Goal: Task Accomplishment & Management: Use online tool/utility

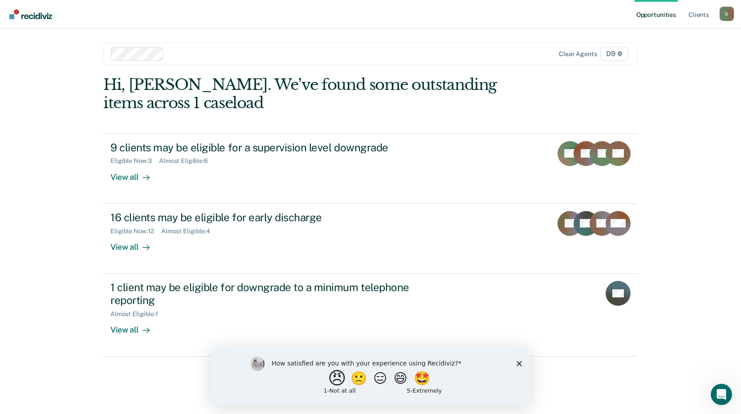
click at [333, 381] on button "😠" at bounding box center [338, 378] width 21 height 18
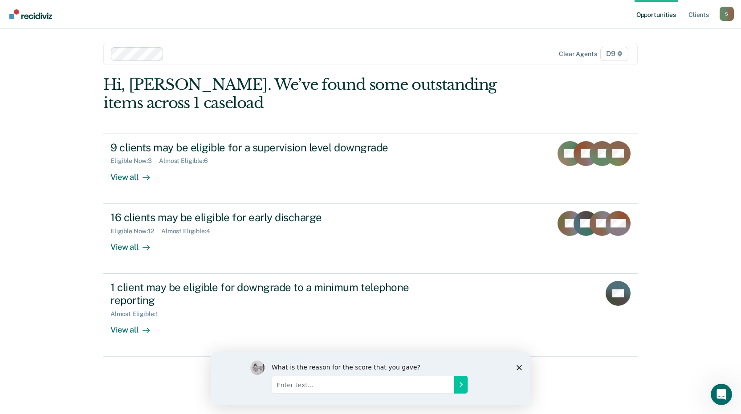
click at [349, 387] on input "Enter text..." at bounding box center [362, 384] width 182 height 18
type input "It's worthless"
click at [461, 389] on button "Submit your response" at bounding box center [460, 384] width 13 height 18
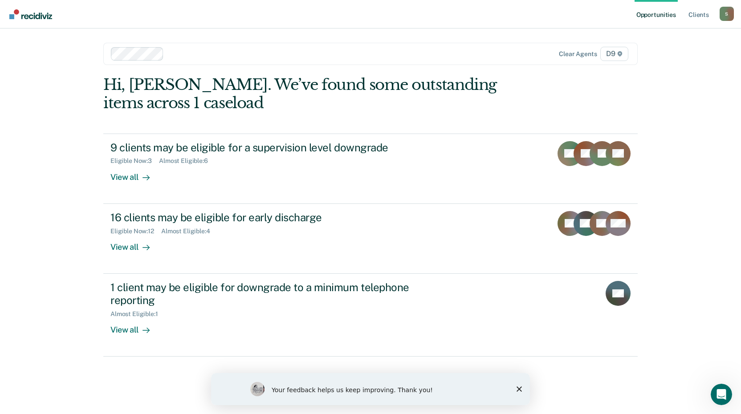
click at [518, 389] on icon "Close survey" at bounding box center [518, 388] width 5 height 5
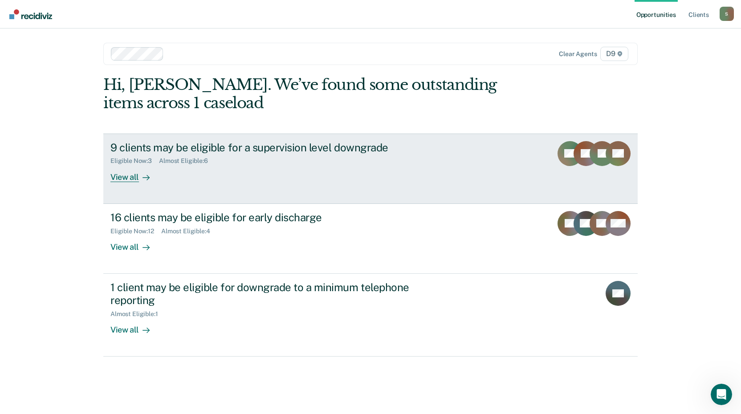
click at [130, 179] on div "View all" at bounding box center [135, 173] width 50 height 17
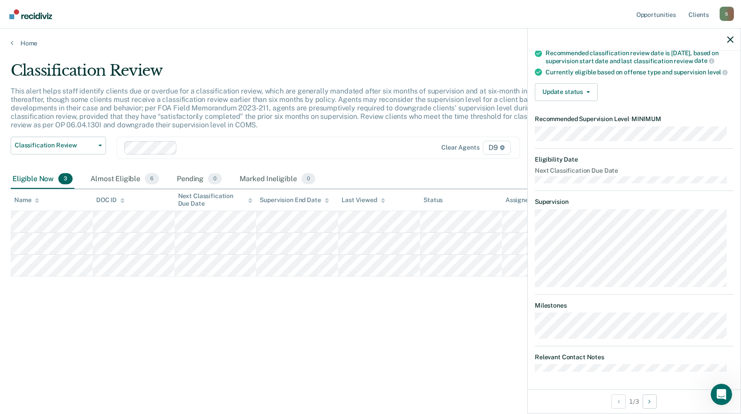
scroll to position [88, 0]
click at [569, 356] on dt "Relevant Contact Notes" at bounding box center [633, 357] width 198 height 8
click at [590, 91] on button "Update status" at bounding box center [565, 92] width 63 height 18
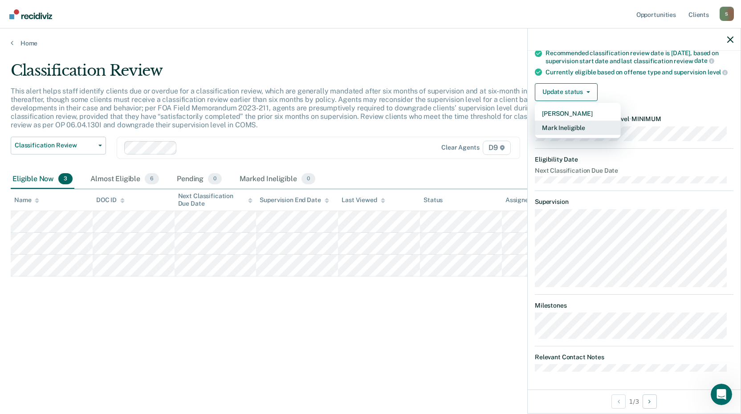
click at [572, 130] on button "Mark Ineligible" at bounding box center [577, 128] width 86 height 14
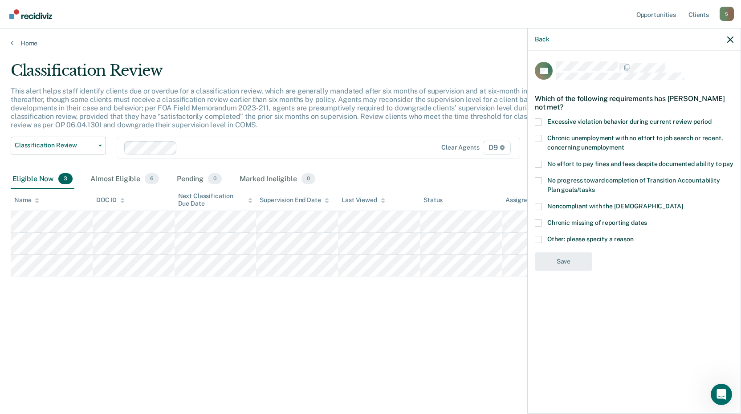
click at [535, 207] on span at bounding box center [537, 206] width 7 height 7
click at [682, 203] on input "Noncompliant with the [DEMOGRAPHIC_DATA]" at bounding box center [682, 203] width 0 height 0
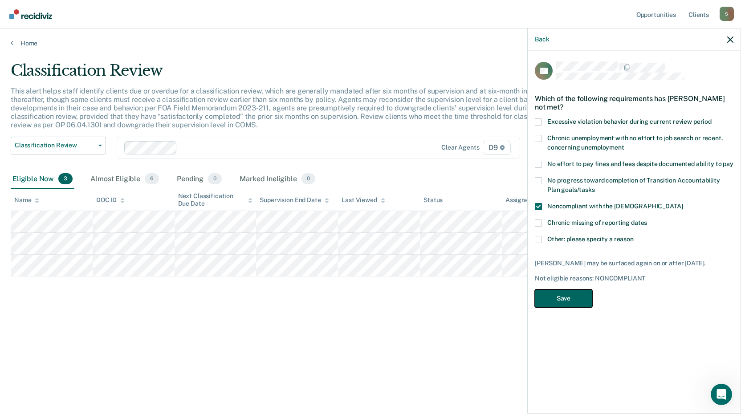
click at [574, 293] on button "Save" at bounding box center [562, 298] width 57 height 18
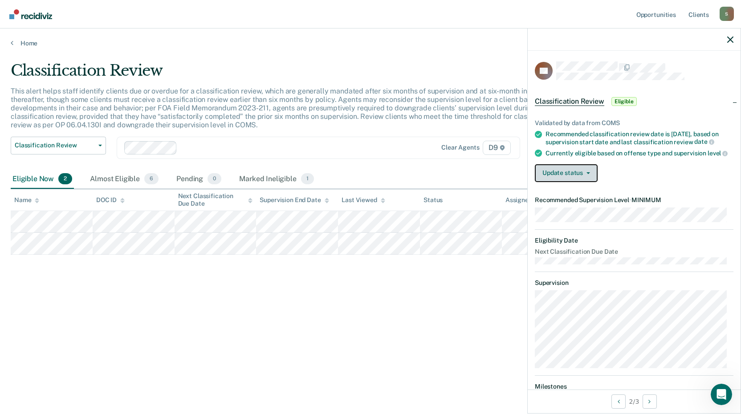
click at [571, 177] on button "Update status" at bounding box center [565, 173] width 63 height 18
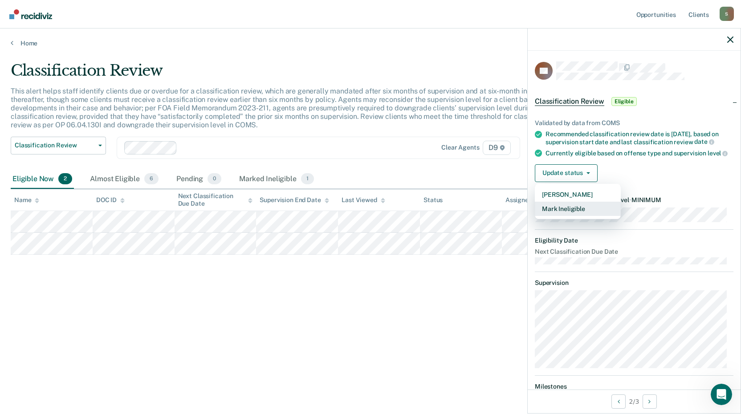
click at [562, 216] on button "Mark Ineligible" at bounding box center [577, 209] width 86 height 14
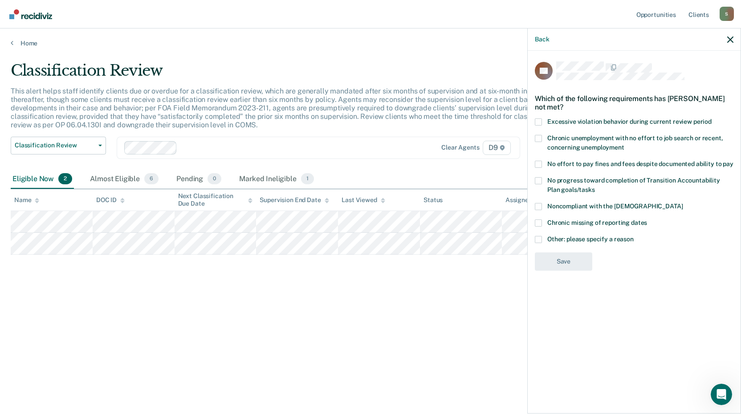
click at [539, 205] on span at bounding box center [537, 206] width 7 height 7
click at [682, 203] on input "Noncompliant with the [DEMOGRAPHIC_DATA]" at bounding box center [682, 203] width 0 height 0
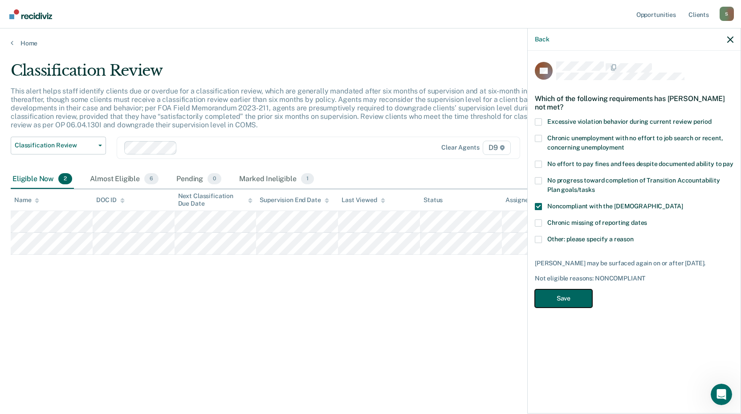
click at [555, 299] on button "Save" at bounding box center [562, 298] width 57 height 18
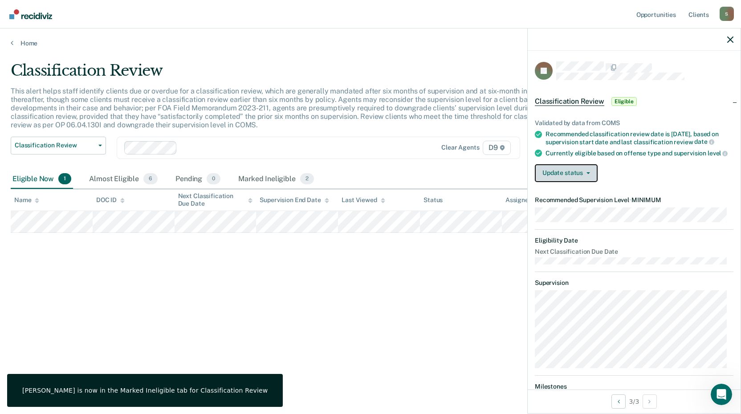
click at [587, 174] on icon "button" at bounding box center [588, 173] width 4 height 2
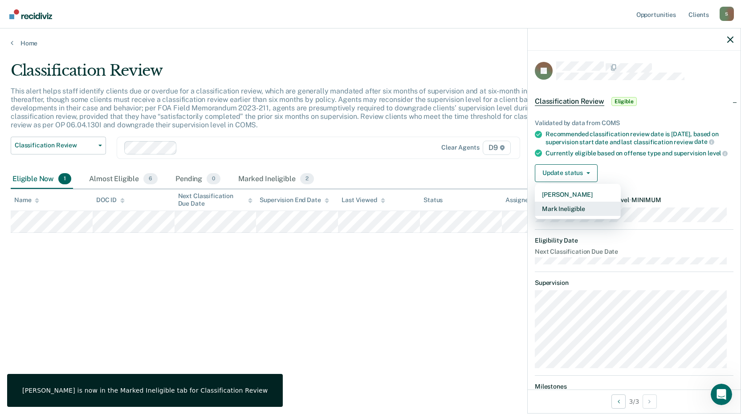
click at [558, 216] on button "Mark Ineligible" at bounding box center [577, 209] width 86 height 14
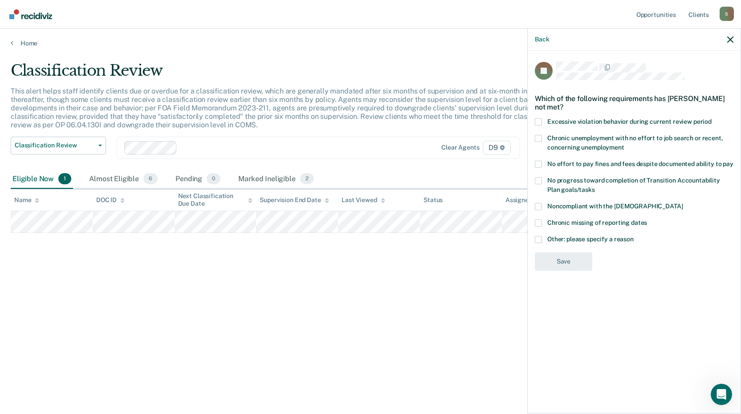
click at [536, 205] on span at bounding box center [537, 206] width 7 height 7
click at [682, 203] on input "Noncompliant with the [DEMOGRAPHIC_DATA]" at bounding box center [682, 203] width 0 height 0
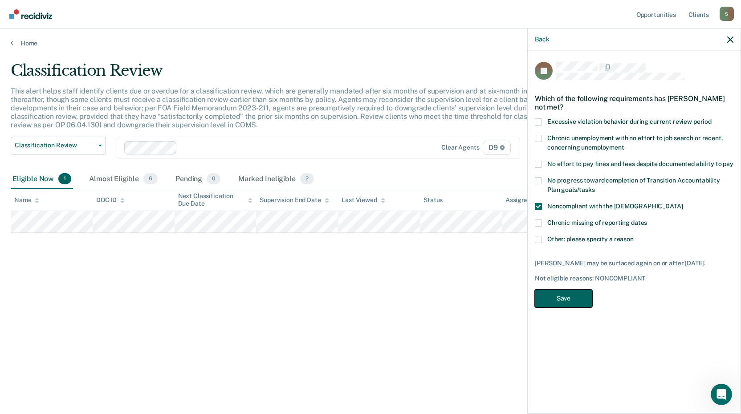
click at [558, 295] on button "Save" at bounding box center [562, 298] width 57 height 18
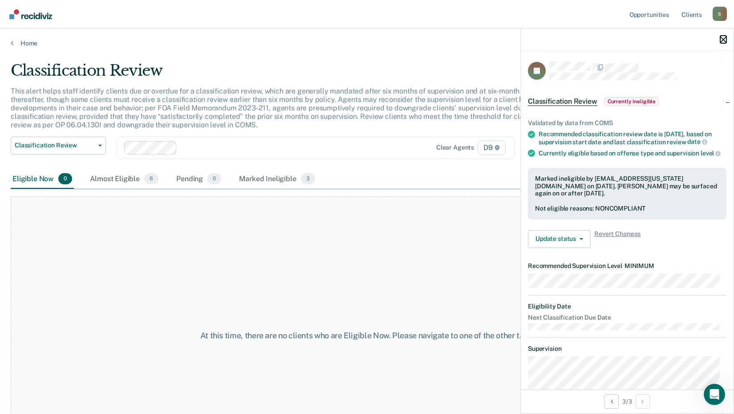
click at [724, 39] on icon "button" at bounding box center [723, 39] width 6 height 6
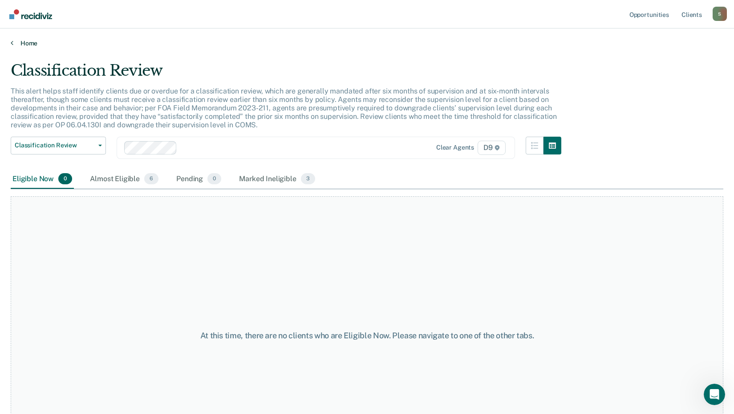
click at [23, 42] on link "Home" at bounding box center [367, 43] width 712 height 8
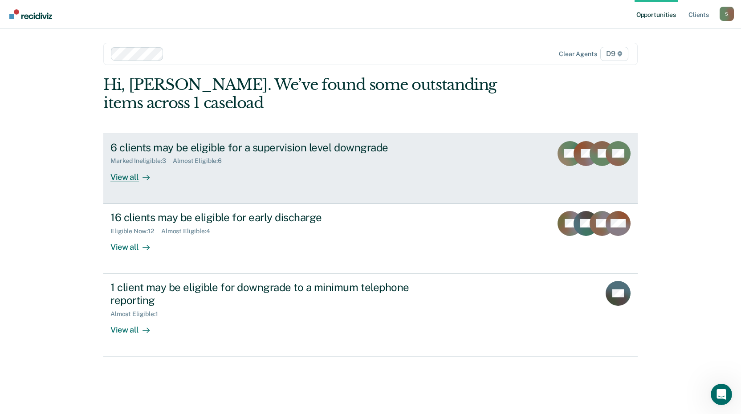
click at [130, 177] on div "View all" at bounding box center [135, 173] width 50 height 17
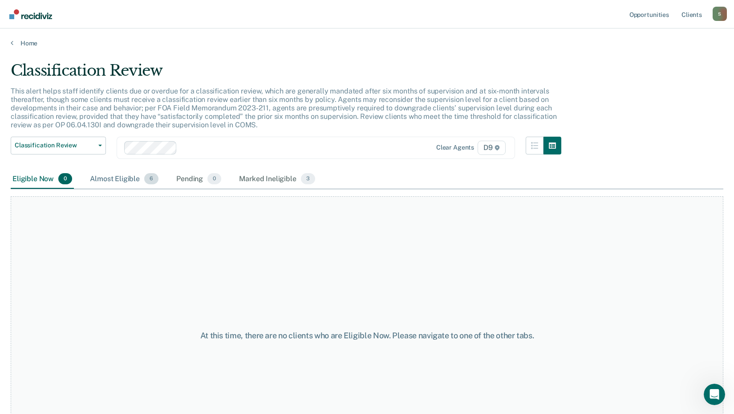
click at [116, 180] on div "Almost Eligible 6" at bounding box center [124, 180] width 72 height 20
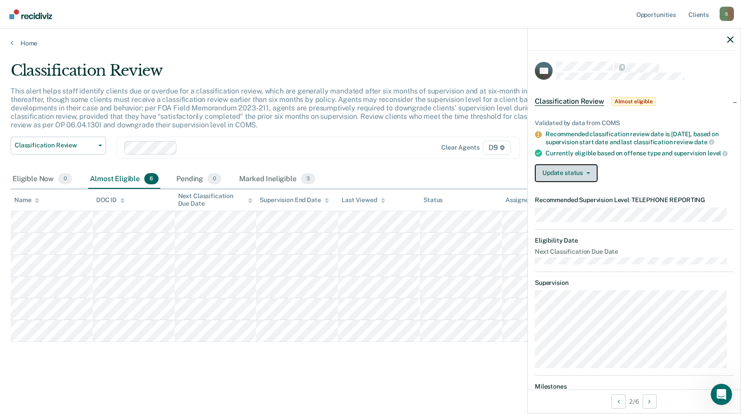
click at [587, 178] on button "Update status" at bounding box center [565, 173] width 63 height 18
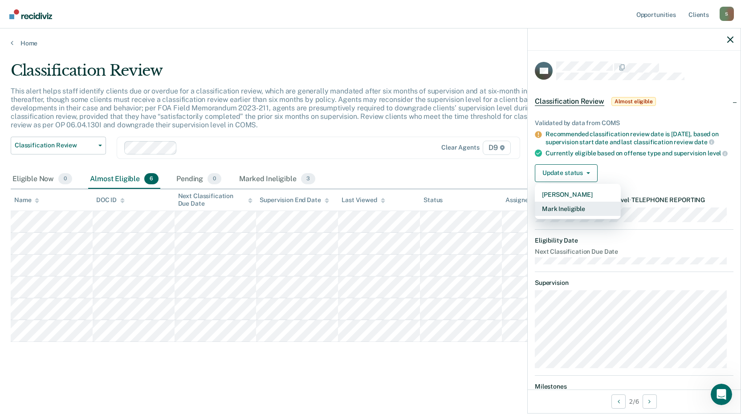
click at [563, 216] on button "Mark Ineligible" at bounding box center [577, 209] width 86 height 14
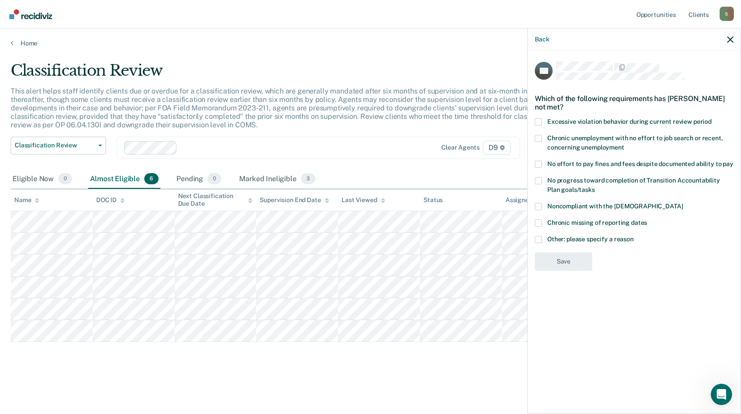
click at [538, 180] on span at bounding box center [537, 180] width 7 height 7
click at [595, 186] on input "No progress toward completion of Transition Accountability Plan goals/tasks" at bounding box center [595, 186] width 0 height 0
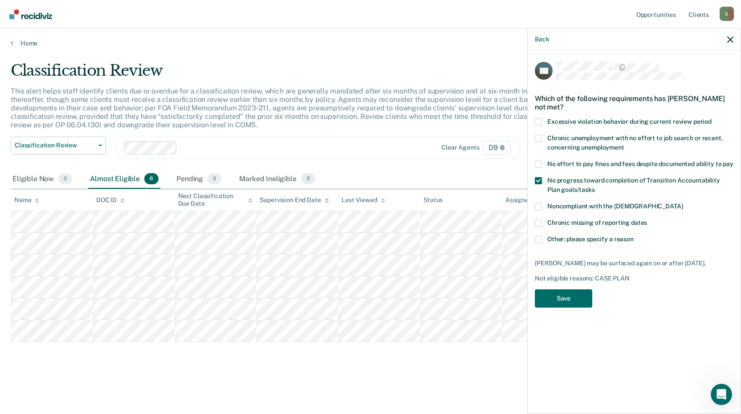
click at [538, 207] on span at bounding box center [537, 206] width 7 height 7
click at [682, 203] on input "Noncompliant with the [DEMOGRAPHIC_DATA]" at bounding box center [682, 203] width 0 height 0
click at [538, 166] on span at bounding box center [537, 164] width 7 height 7
click at [733, 161] on input "No effort to pay fines and fees despite documented ability to pay" at bounding box center [733, 161] width 0 height 0
click at [538, 179] on span at bounding box center [537, 180] width 7 height 7
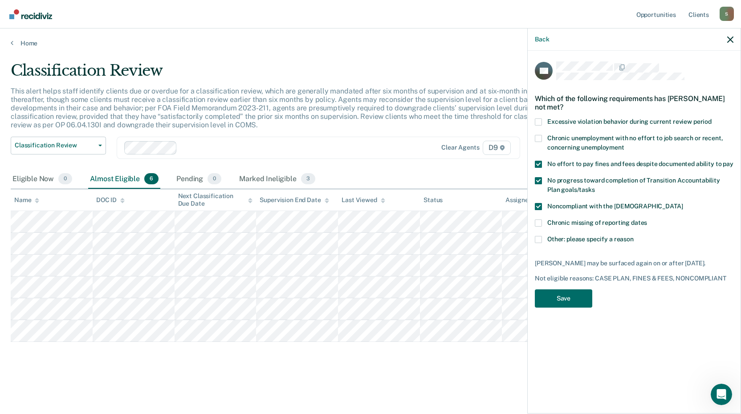
click at [595, 186] on input "No progress toward completion of Transition Accountability Plan goals/tasks" at bounding box center [595, 186] width 0 height 0
click at [567, 299] on button "Save" at bounding box center [562, 298] width 57 height 18
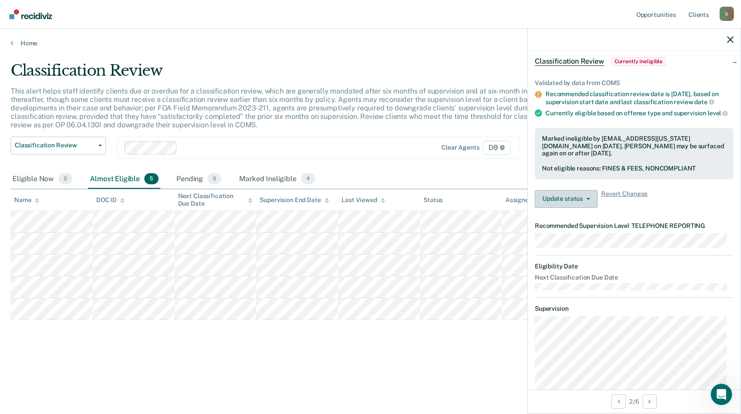
scroll to position [2, 0]
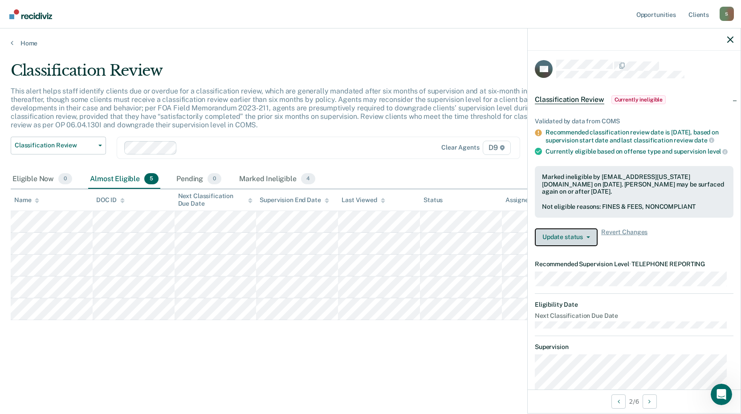
click at [574, 238] on button "Update status" at bounding box center [565, 237] width 63 height 18
click at [736, 35] on div at bounding box center [633, 39] width 213 height 22
click at [728, 42] on icon "button" at bounding box center [730, 39] width 6 height 6
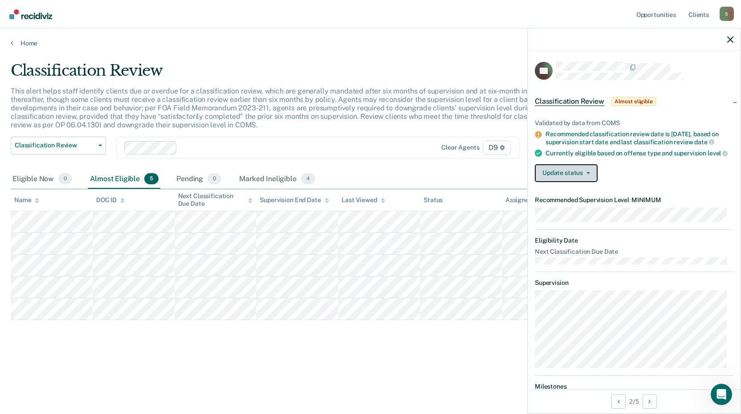
click at [582, 178] on button "Update status" at bounding box center [565, 173] width 63 height 18
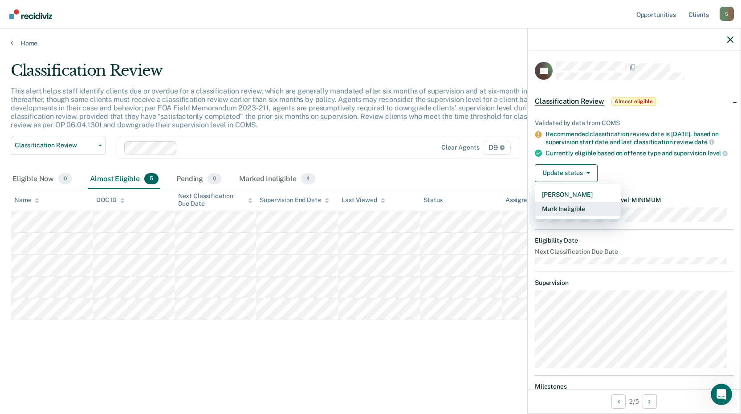
click at [569, 216] on button "Mark Ineligible" at bounding box center [577, 209] width 86 height 14
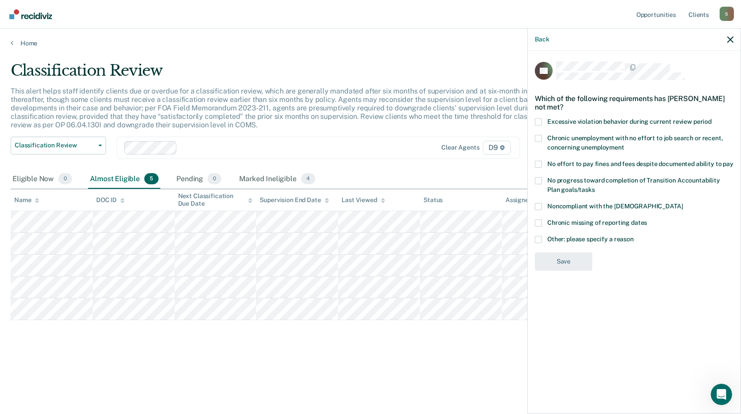
click at [538, 162] on span at bounding box center [537, 164] width 7 height 7
click at [733, 161] on input "No effort to pay fines and fees despite documented ability to pay" at bounding box center [733, 161] width 0 height 0
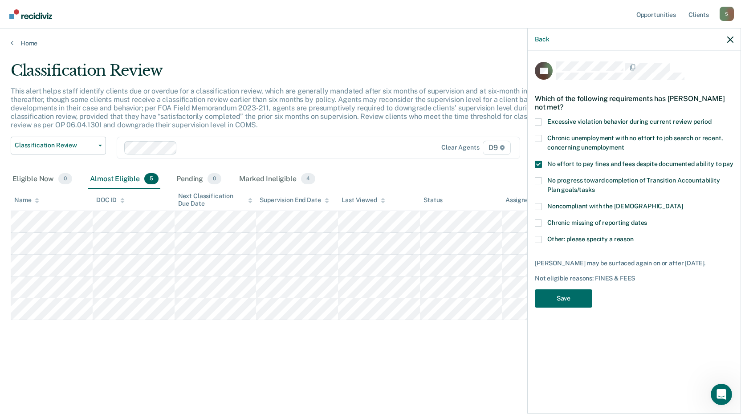
click at [538, 162] on span at bounding box center [537, 164] width 7 height 7
click at [733, 161] on input "No effort to pay fines and fees despite documented ability to pay" at bounding box center [733, 161] width 0 height 0
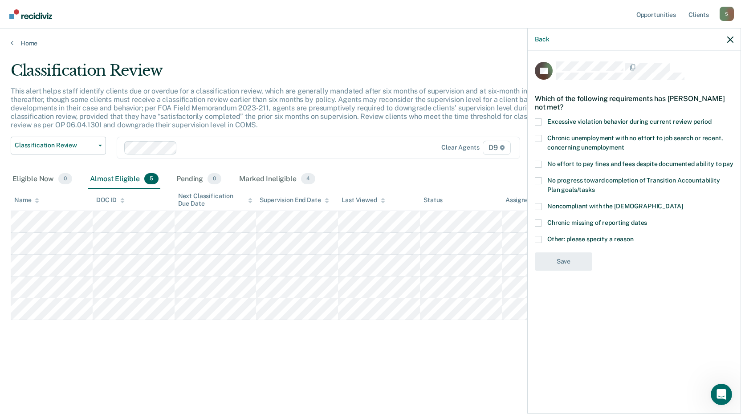
click at [539, 206] on span at bounding box center [537, 206] width 7 height 7
click at [682, 203] on input "Noncompliant with the [DEMOGRAPHIC_DATA]" at bounding box center [682, 203] width 0 height 0
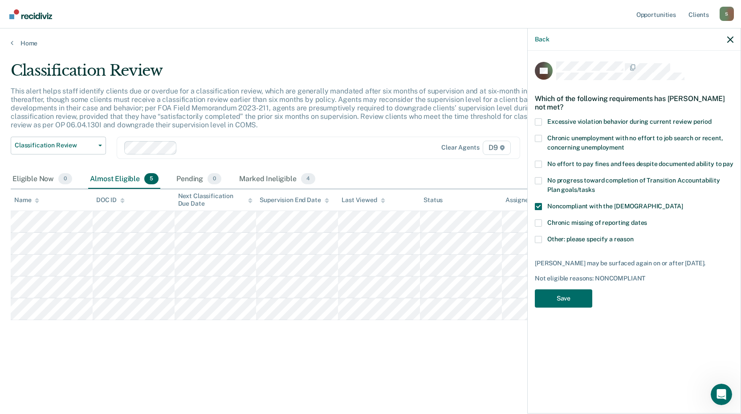
click at [539, 164] on span at bounding box center [537, 164] width 7 height 7
click at [733, 161] on input "No effort to pay fines and fees despite documented ability to pay" at bounding box center [733, 161] width 0 height 0
click at [561, 294] on button "Save" at bounding box center [562, 298] width 57 height 18
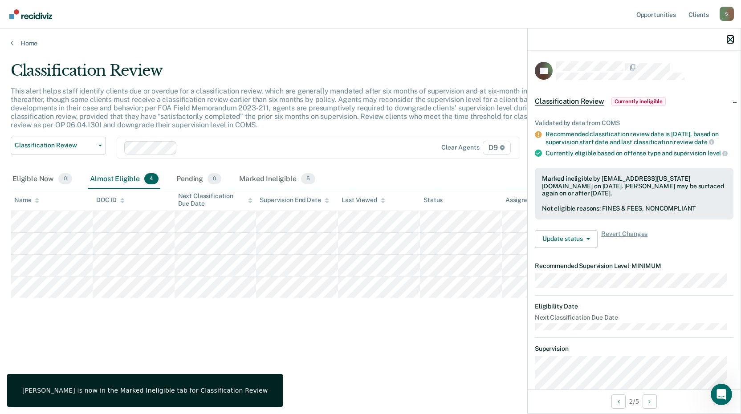
click at [727, 40] on icon "button" at bounding box center [730, 39] width 6 height 6
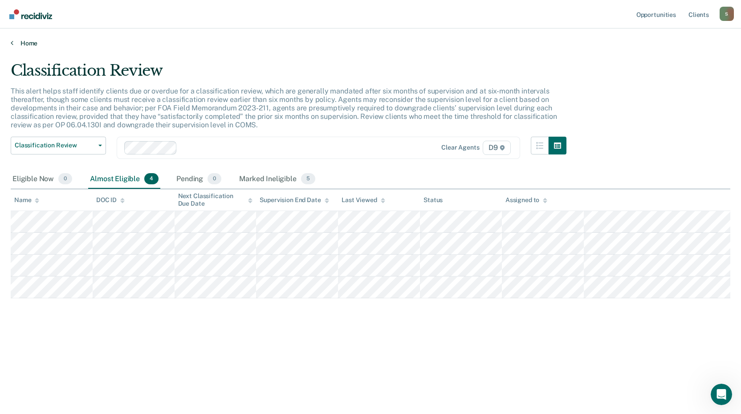
click at [31, 42] on link "Home" at bounding box center [370, 43] width 719 height 8
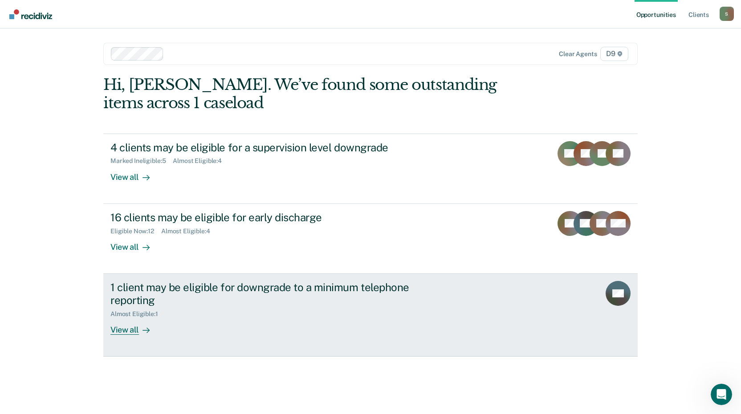
click at [120, 329] on div "View all" at bounding box center [135, 325] width 50 height 17
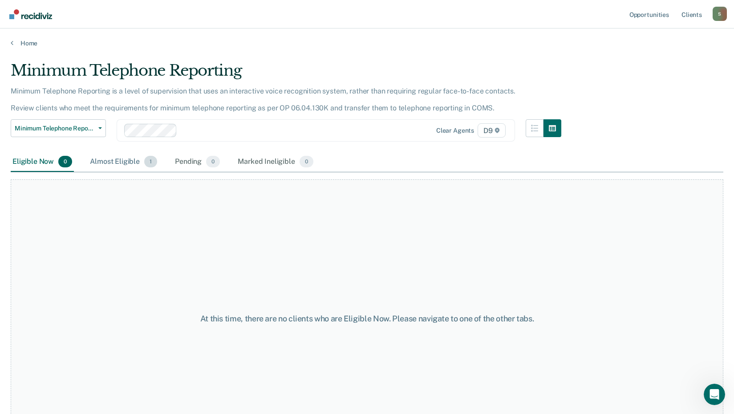
click at [118, 156] on div "Almost Eligible 1" at bounding box center [123, 162] width 71 height 20
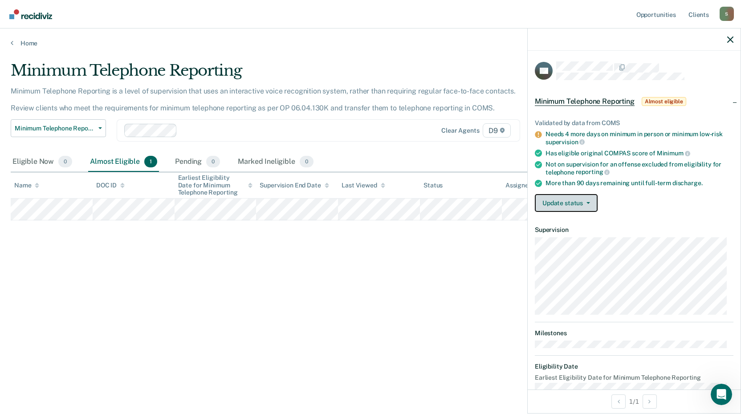
click at [586, 204] on button "Update status" at bounding box center [565, 203] width 63 height 18
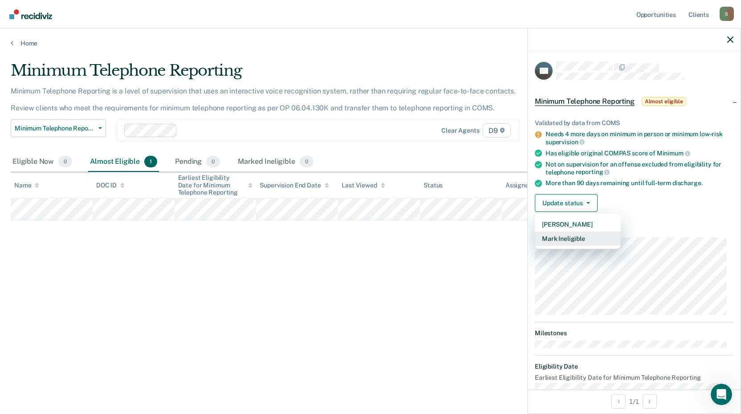
click at [567, 239] on button "Mark Ineligible" at bounding box center [577, 238] width 86 height 14
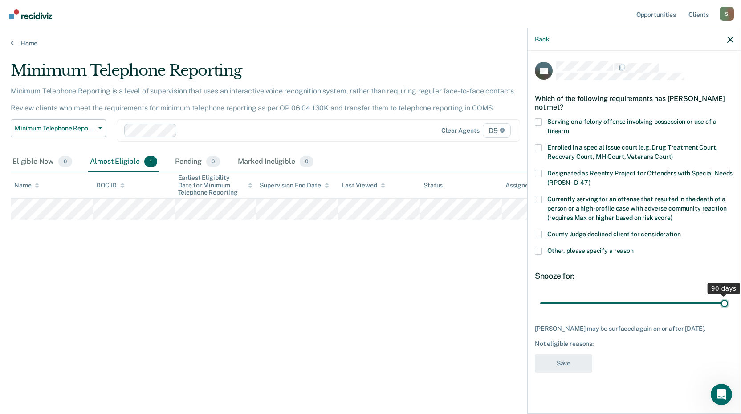
drag, startPoint x: 600, startPoint y: 300, endPoint x: 744, endPoint y: 295, distance: 143.4
type input "90"
click at [728, 295] on input "range" at bounding box center [634, 303] width 188 height 16
click at [538, 250] on span at bounding box center [537, 250] width 7 height 7
click at [633, 247] on input "Other, please specify a reason" at bounding box center [633, 247] width 0 height 0
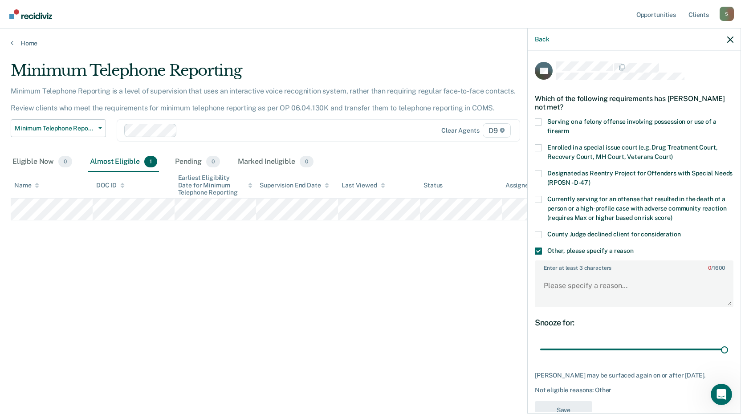
click at [578, 271] on div "Enter at least 3 characters 0 / 1600" at bounding box center [633, 283] width 198 height 47
click at [574, 266] on label "Enter at least 3 characters 0 / 1600" at bounding box center [633, 266] width 197 height 10
click at [574, 273] on textarea "Enter at least 3 characters 0 / 1600" at bounding box center [633, 289] width 197 height 33
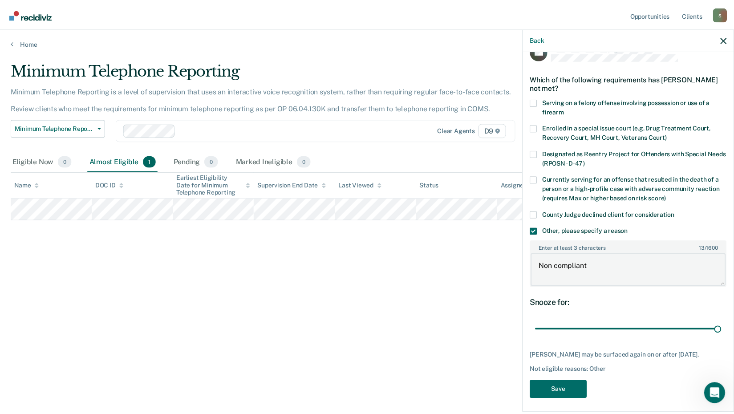
scroll to position [30, 0]
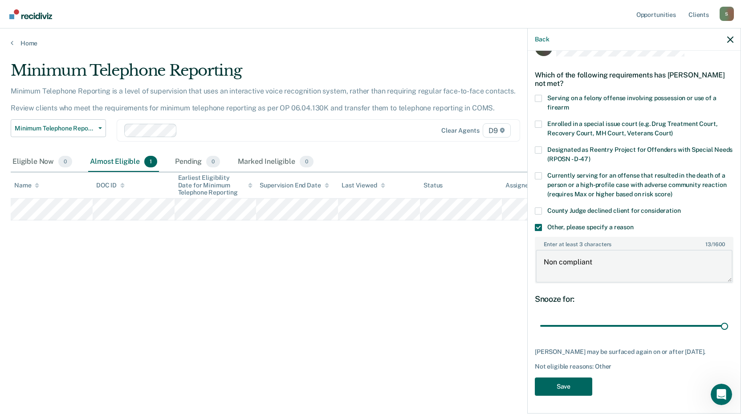
type textarea "Non compliant"
click at [567, 382] on button "Save" at bounding box center [562, 386] width 57 height 18
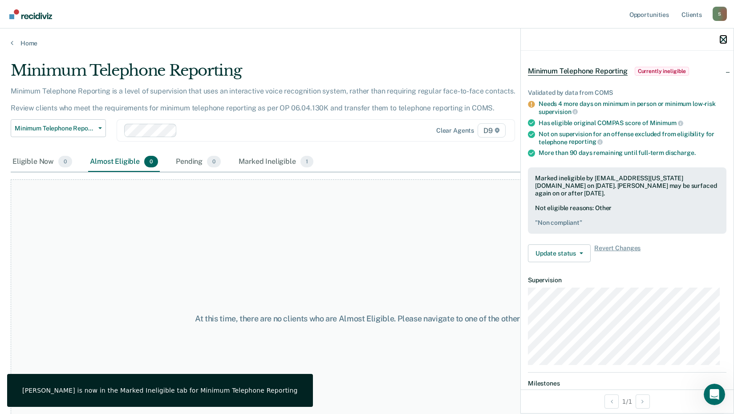
click at [721, 42] on icon "button" at bounding box center [723, 39] width 6 height 6
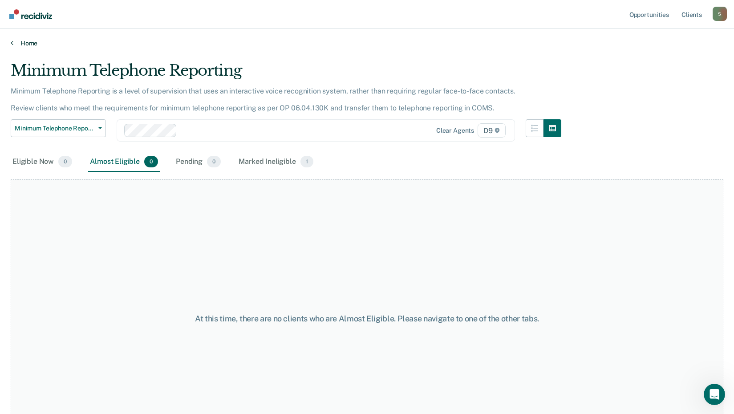
click at [22, 46] on link "Home" at bounding box center [367, 43] width 712 height 8
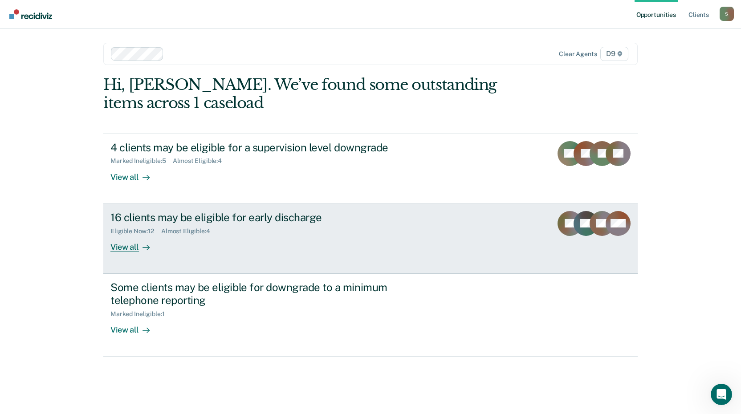
click at [126, 248] on div "View all" at bounding box center [135, 243] width 50 height 17
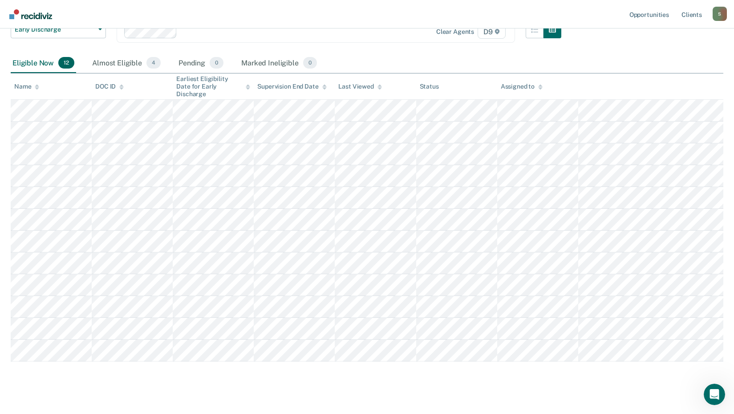
scroll to position [114, 0]
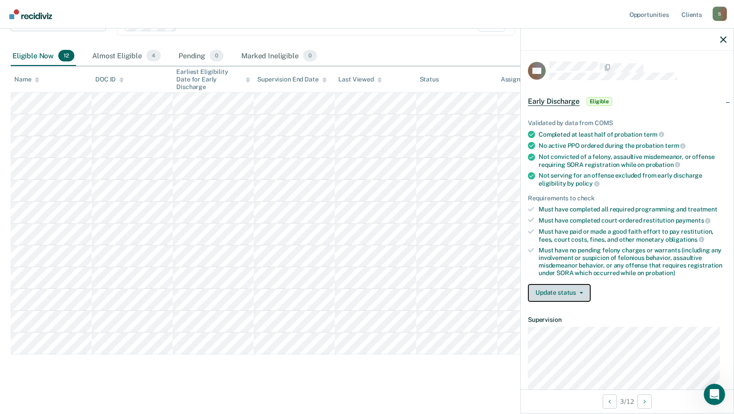
click at [581, 292] on icon "button" at bounding box center [581, 293] width 4 height 2
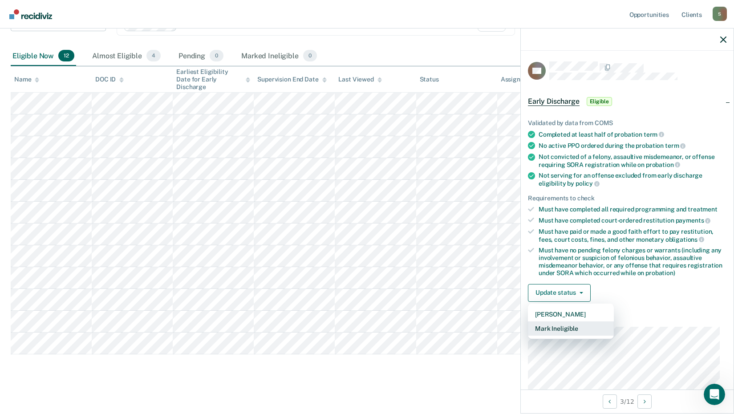
click at [560, 328] on button "Mark Ineligible" at bounding box center [571, 328] width 86 height 14
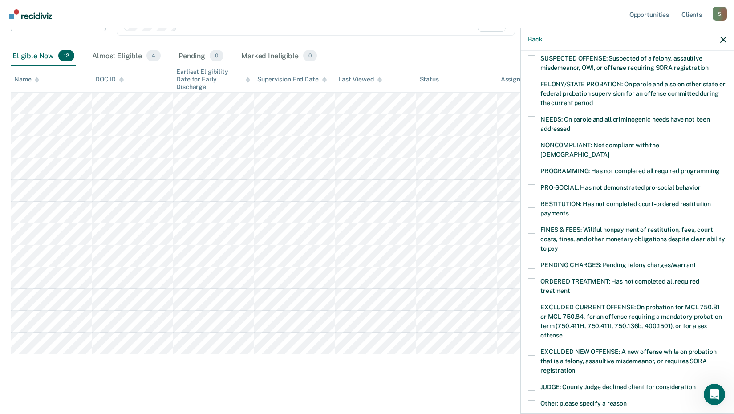
scroll to position [134, 0]
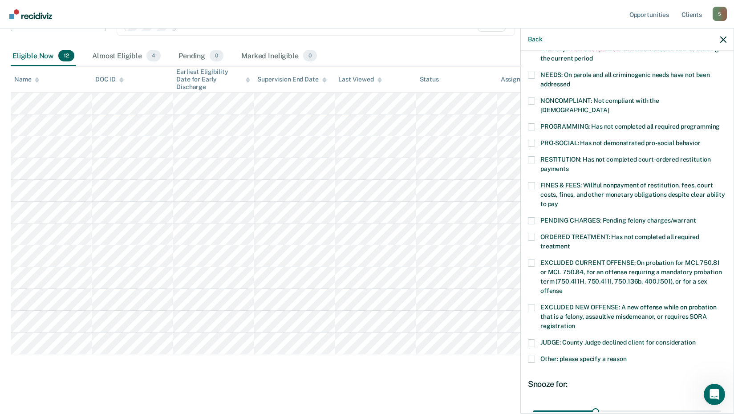
click at [533, 259] on span at bounding box center [531, 262] width 7 height 7
click at [563, 287] on input "EXCLUDED CURRENT OFFENSE: On probation for MCL 750.81 or MCL 750.84, for an off…" at bounding box center [563, 287] width 0 height 0
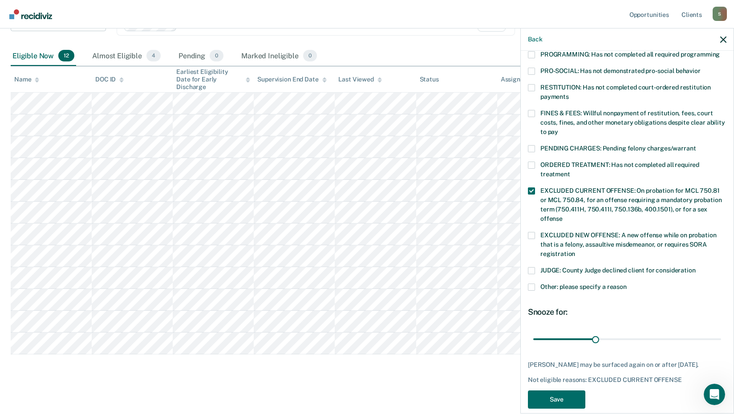
scroll to position [208, 0]
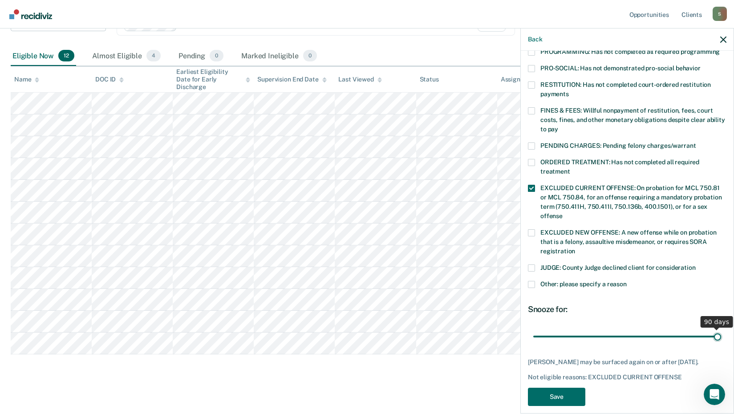
drag, startPoint x: 592, startPoint y: 326, endPoint x: 744, endPoint y: 308, distance: 152.4
type input "90"
click at [721, 328] on input "range" at bounding box center [627, 336] width 188 height 16
click at [550, 392] on button "Save" at bounding box center [556, 397] width 57 height 18
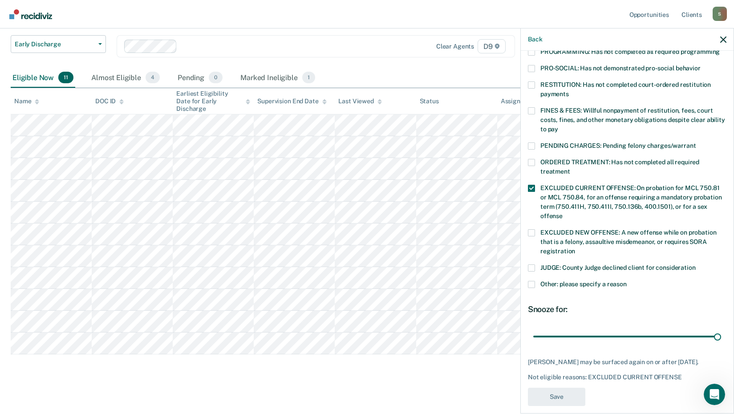
scroll to position [174, 0]
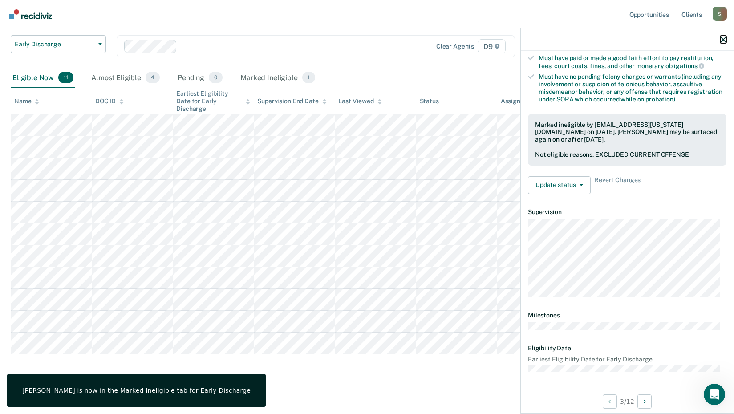
click at [724, 40] on icon "button" at bounding box center [723, 39] width 6 height 6
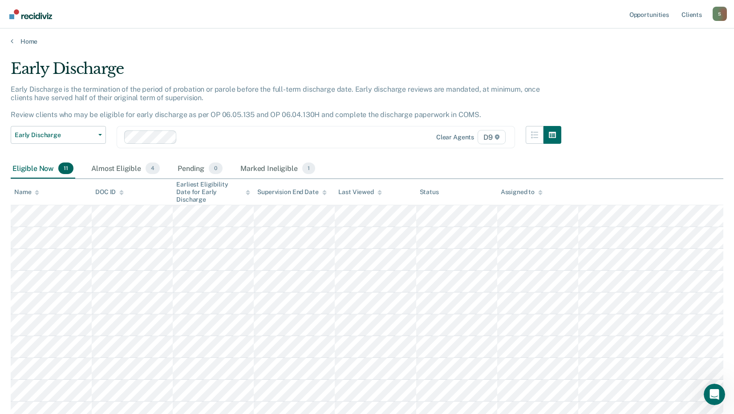
scroll to position [0, 0]
